Goal: Task Accomplishment & Management: Complete application form

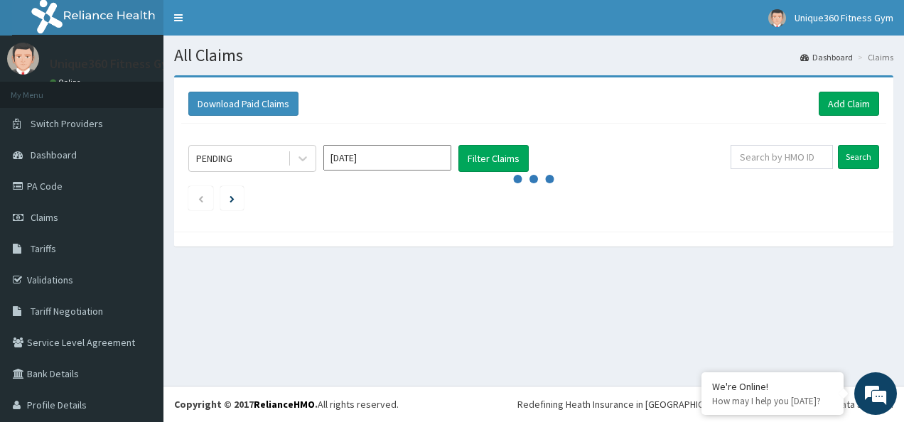
click at [819, 106] on link "Add Claim" at bounding box center [849, 104] width 60 height 24
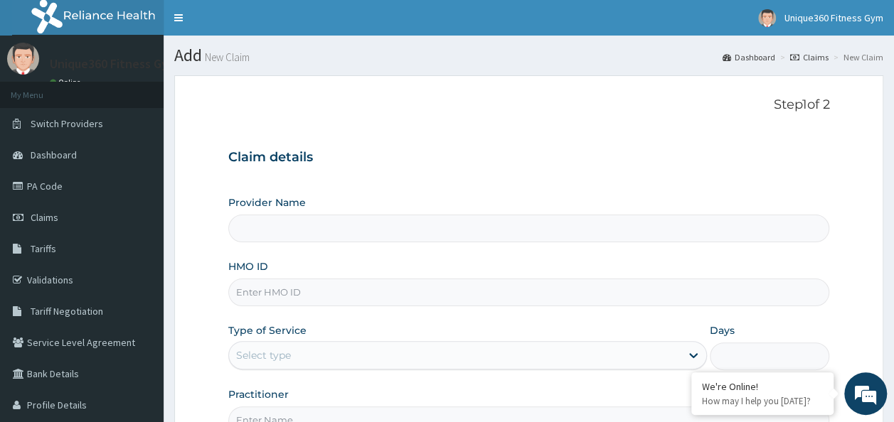
type input "Unique360 Fitness Gym"
type input "1"
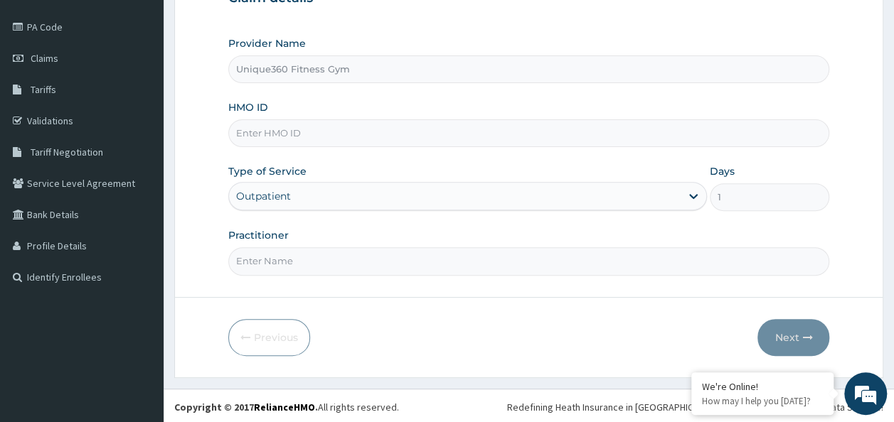
click at [692, 198] on div "Outpatient" at bounding box center [467, 196] width 478 height 28
click at [692, 195] on div "Outpatient" at bounding box center [467, 196] width 478 height 28
click at [621, 191] on div "Outpatient" at bounding box center [467, 196] width 478 height 28
click at [392, 262] on input "Practitioner" at bounding box center [528, 261] width 601 height 28
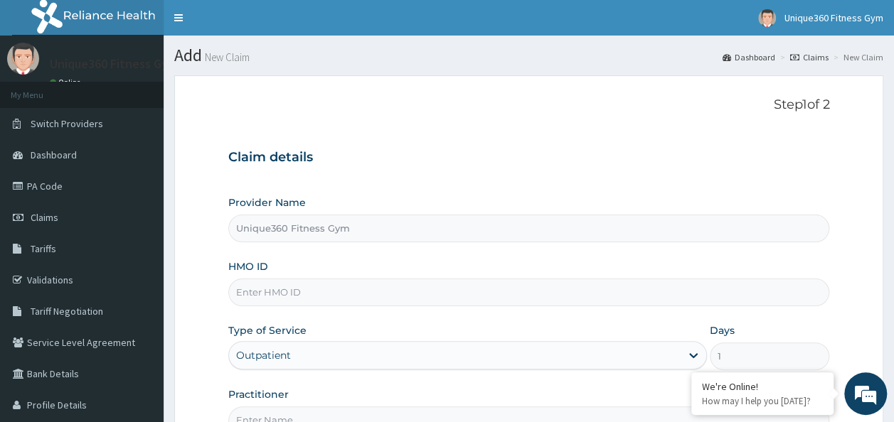
click at [131, 48] on div "Unique360 Fitness Gym Online" at bounding box center [110, 67] width 142 height 48
click at [56, 217] on span "Claims" at bounding box center [45, 217] width 28 height 13
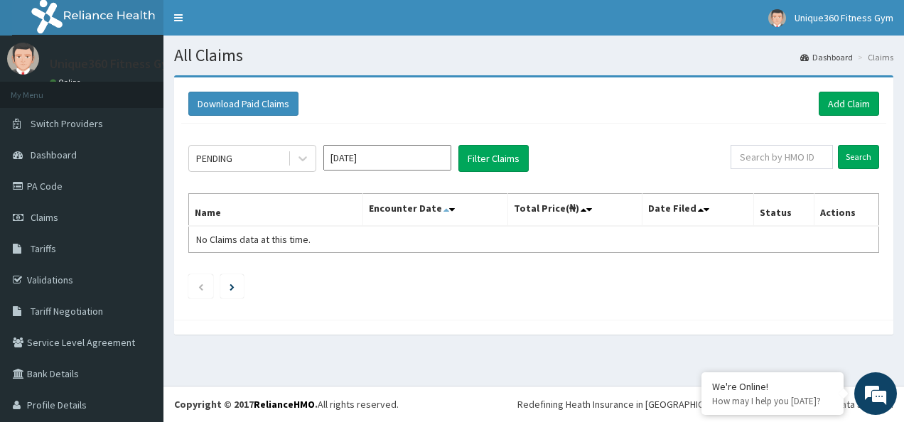
click at [446, 210] on icon at bounding box center [447, 210] width 6 height 10
click at [90, 76] on div "Unique360 Fitness Gym Online" at bounding box center [110, 67] width 142 height 48
drag, startPoint x: 100, startPoint y: 53, endPoint x: 63, endPoint y: 127, distance: 83.0
click at [63, 127] on section "Unique360 Fitness Gym Online My Menu Switch Providers Dashboard PA Code Claims …" at bounding box center [82, 248] width 164 height 424
drag, startPoint x: 63, startPoint y: 127, endPoint x: 59, endPoint y: 159, distance: 32.3
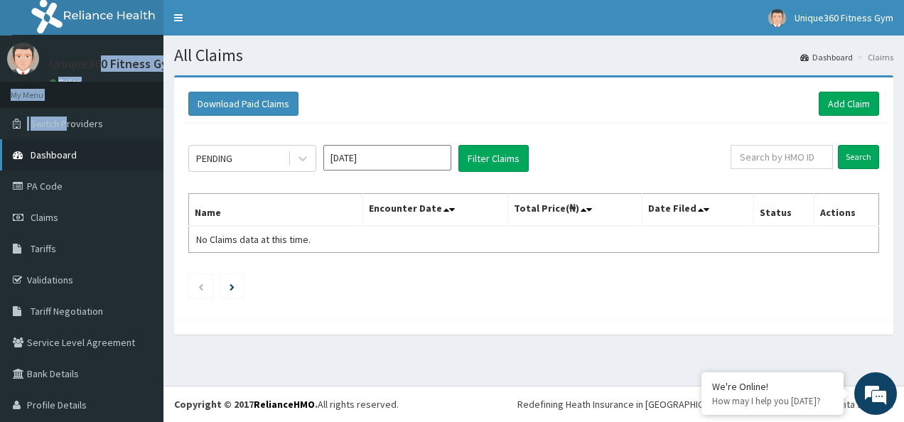
click at [59, 159] on span "Dashboard" at bounding box center [54, 155] width 46 height 13
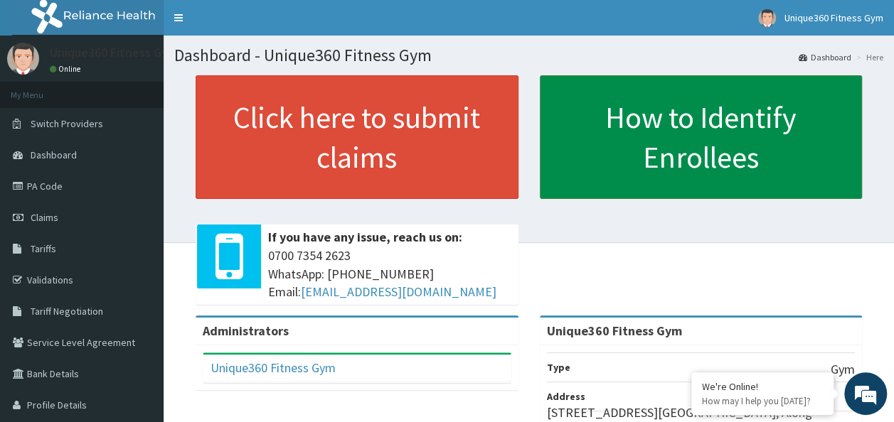
click at [799, 151] on link "How to Identify Enrollees" at bounding box center [701, 137] width 323 height 124
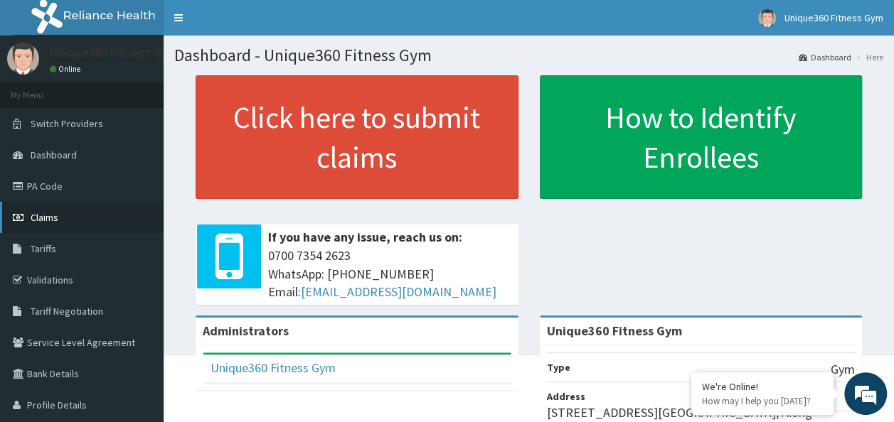
click at [48, 220] on span "Claims" at bounding box center [45, 217] width 28 height 13
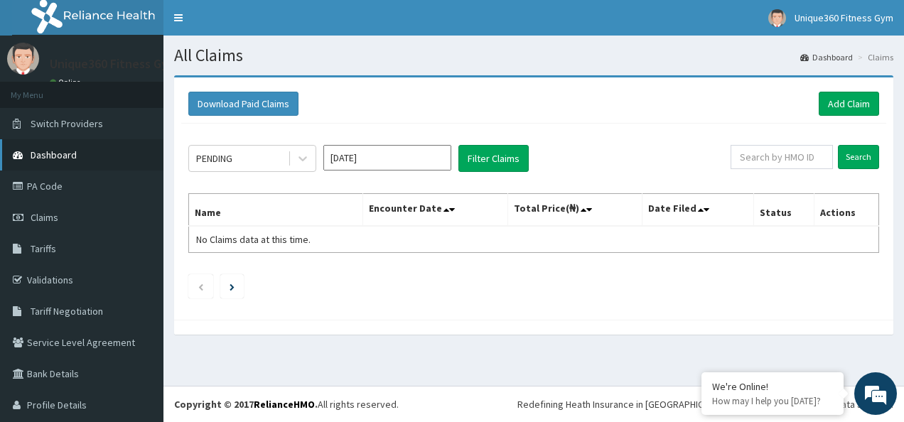
click at [57, 160] on span "Dashboard" at bounding box center [54, 155] width 46 height 13
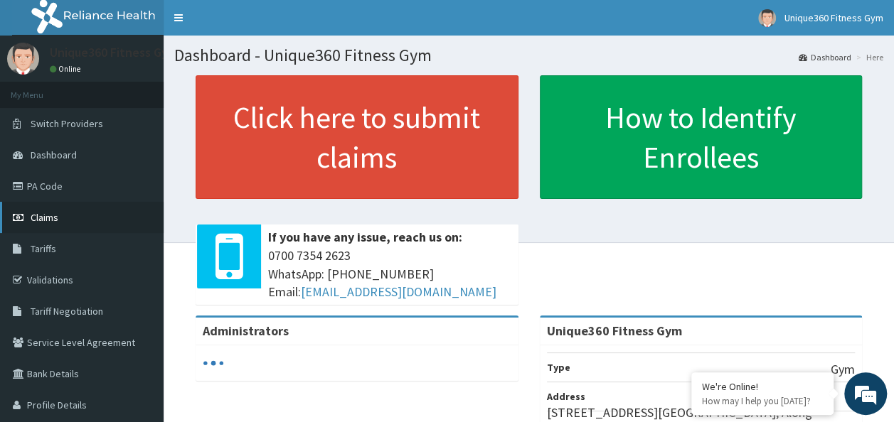
click at [53, 222] on span "Claims" at bounding box center [45, 217] width 28 height 13
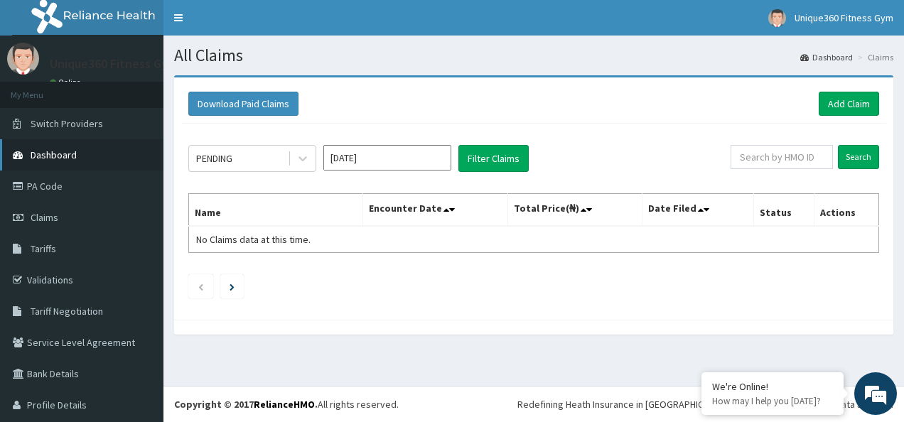
click at [51, 156] on span "Dashboard" at bounding box center [54, 155] width 46 height 13
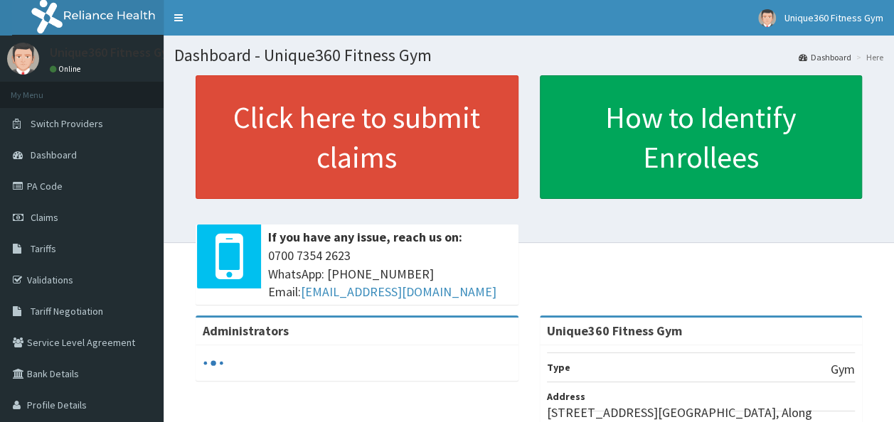
click at [813, 338] on div "Unique360 Fitness Gym" at bounding box center [701, 332] width 323 height 28
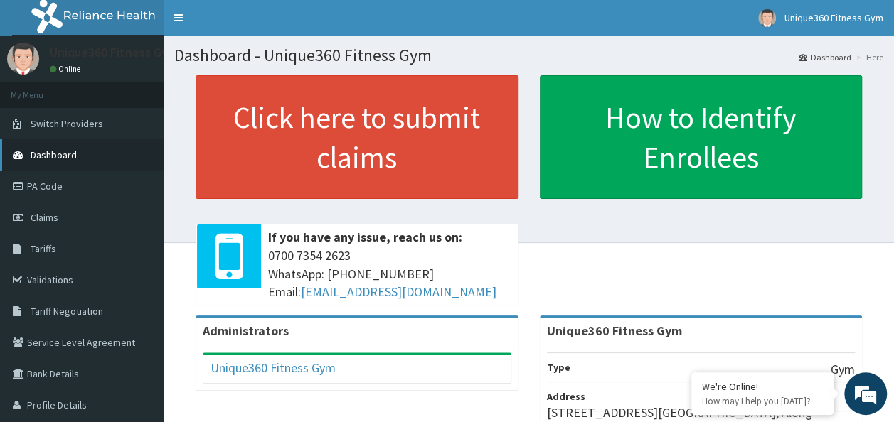
click at [26, 147] on link "Dashboard" at bounding box center [82, 154] width 164 height 31
click at [34, 190] on link "PA Code" at bounding box center [82, 186] width 164 height 31
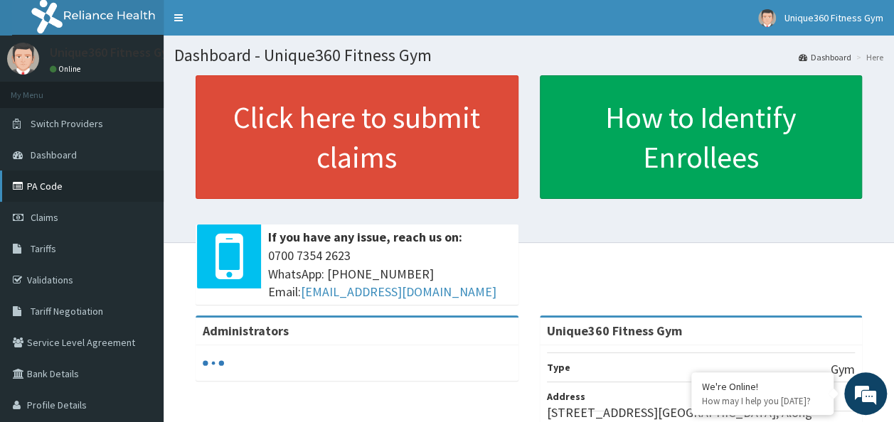
click at [31, 179] on link "PA Code" at bounding box center [82, 186] width 164 height 31
click at [88, 180] on link "PA Code" at bounding box center [82, 186] width 164 height 31
click at [45, 188] on link "PA Code" at bounding box center [82, 186] width 164 height 31
